Goal: Information Seeking & Learning: Learn about a topic

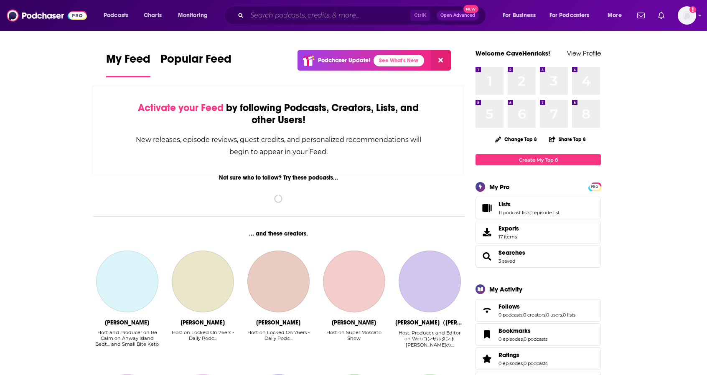
click at [268, 14] on input "Search podcasts, credits, & more..." at bounding box center [328, 15] width 163 height 13
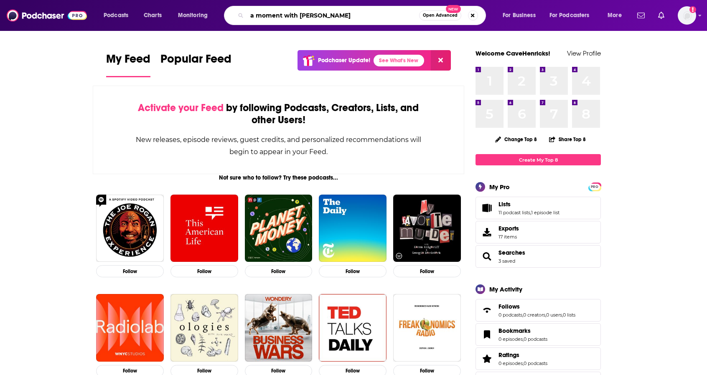
type input "a moment with [PERSON_NAME]"
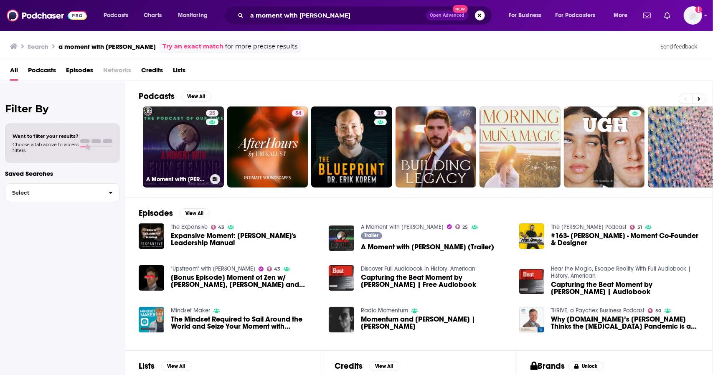
click at [194, 154] on link "25 A Moment with [PERSON_NAME]" at bounding box center [183, 147] width 81 height 81
